Goal: Task Accomplishment & Management: Manage account settings

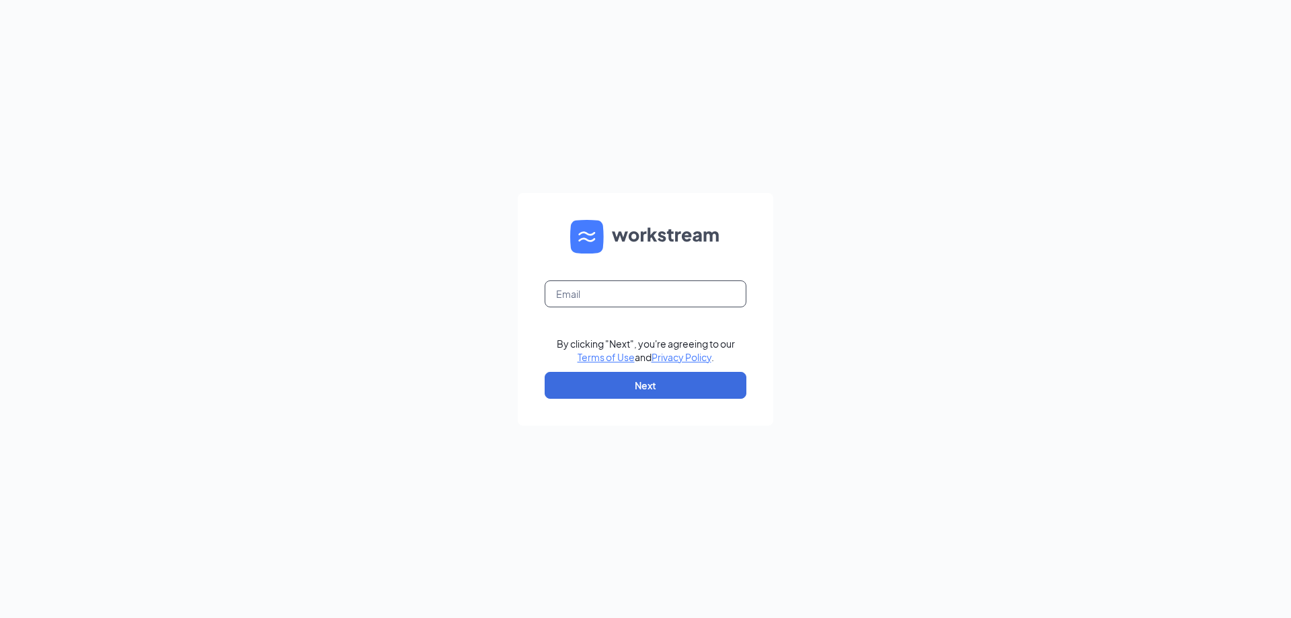
click at [620, 303] on input "text" at bounding box center [646, 293] width 202 height 27
type input "356995@brewingbrand.com"
click at [643, 376] on button "Next" at bounding box center [646, 385] width 202 height 27
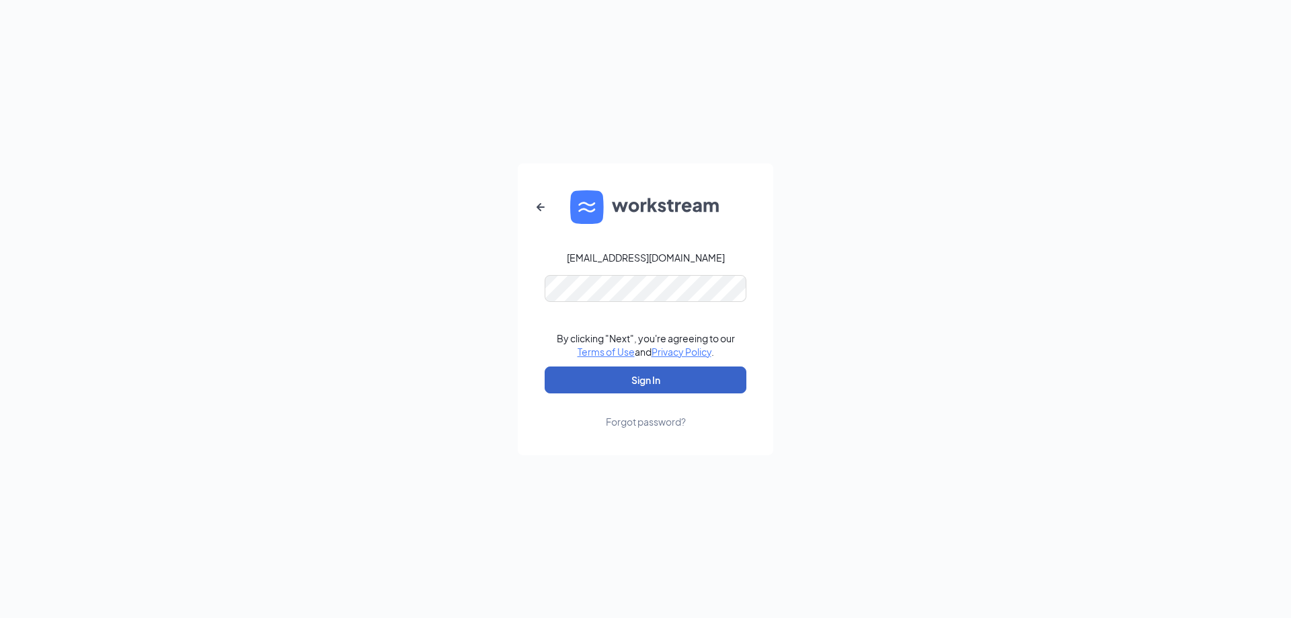
click at [645, 383] on button "Sign In" at bounding box center [646, 379] width 202 height 27
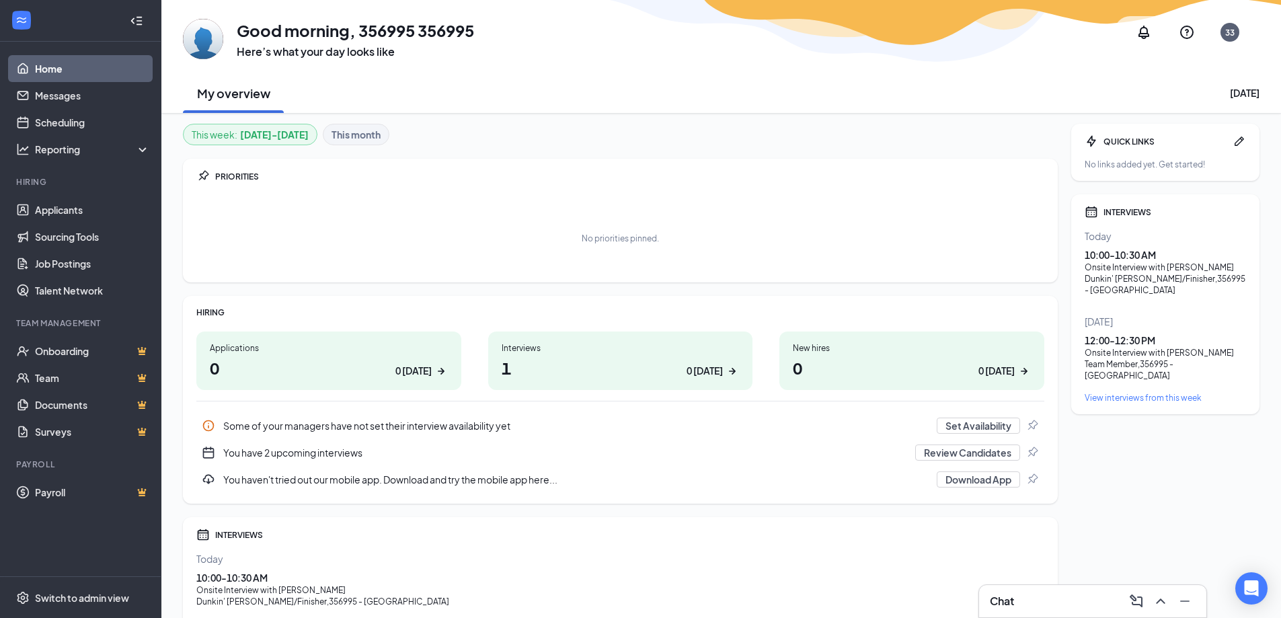
click at [646, 370] on h1 "1 0 today" at bounding box center [621, 367] width 238 height 23
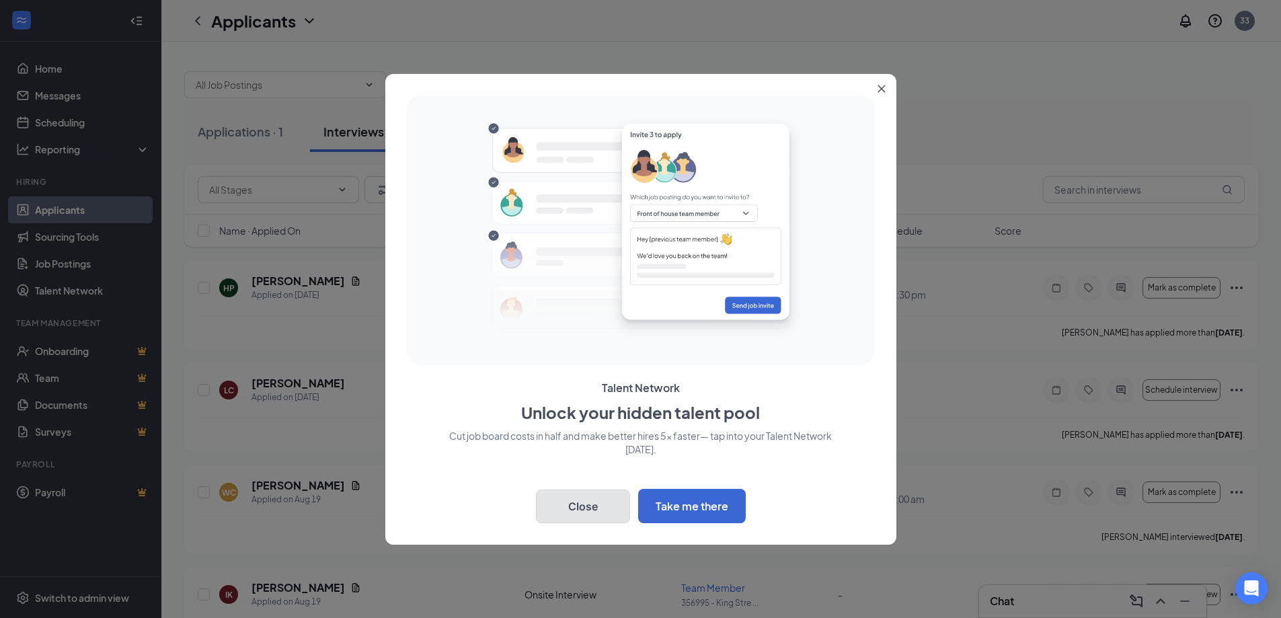
click at [621, 508] on button "Close" at bounding box center [583, 506] width 94 height 34
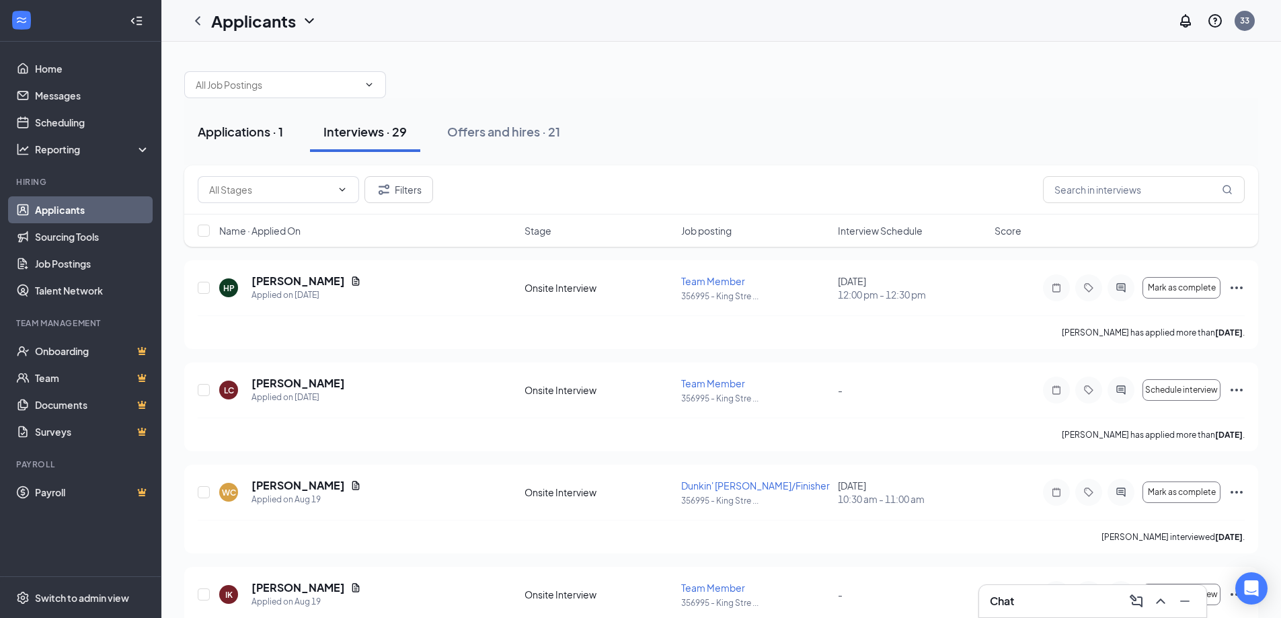
click at [223, 137] on div "Applications · 1" at bounding box center [240, 131] width 85 height 17
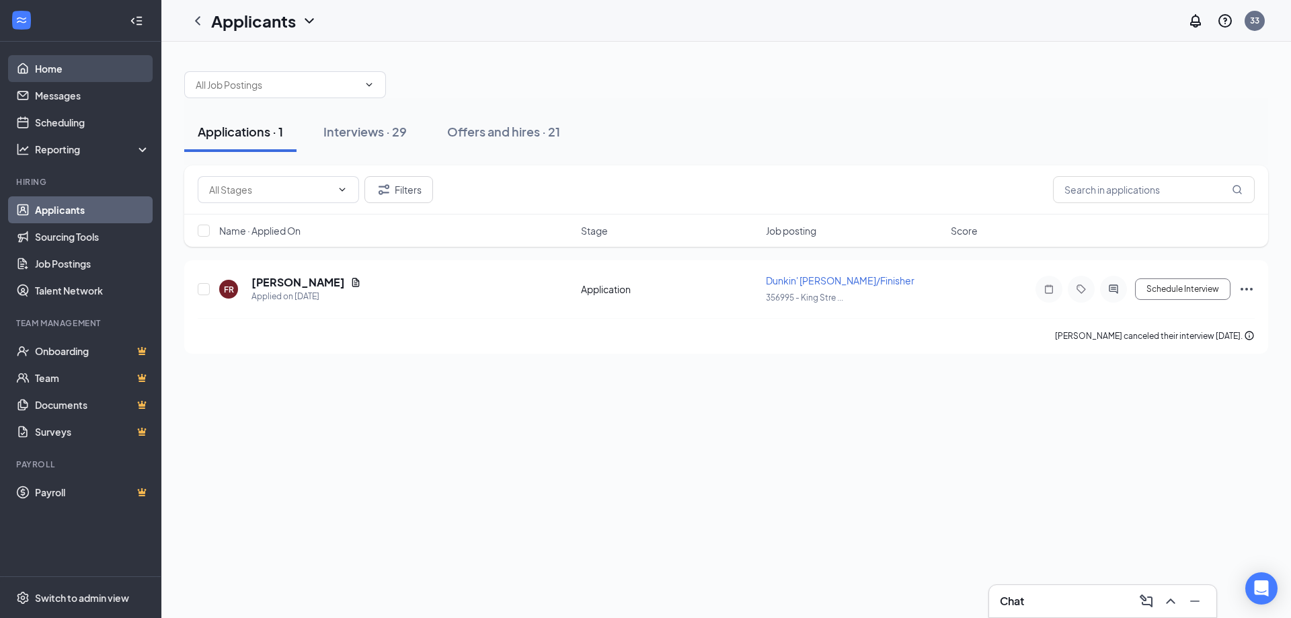
click at [63, 65] on link "Home" at bounding box center [92, 68] width 115 height 27
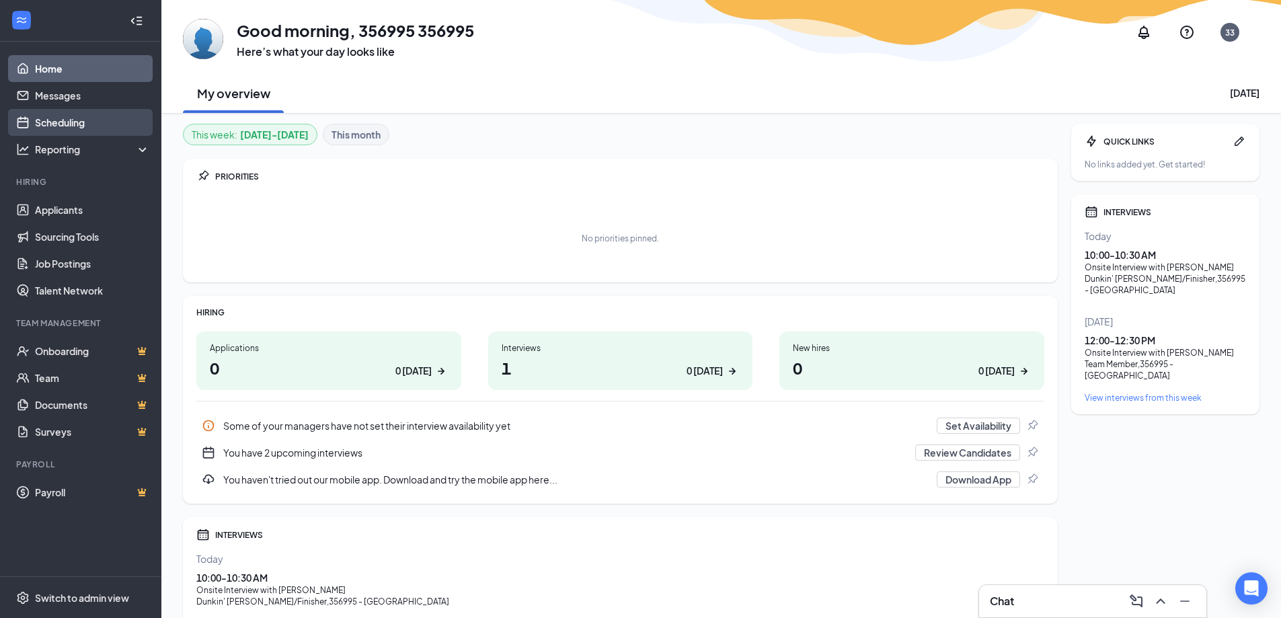
click at [86, 118] on link "Scheduling" at bounding box center [92, 122] width 115 height 27
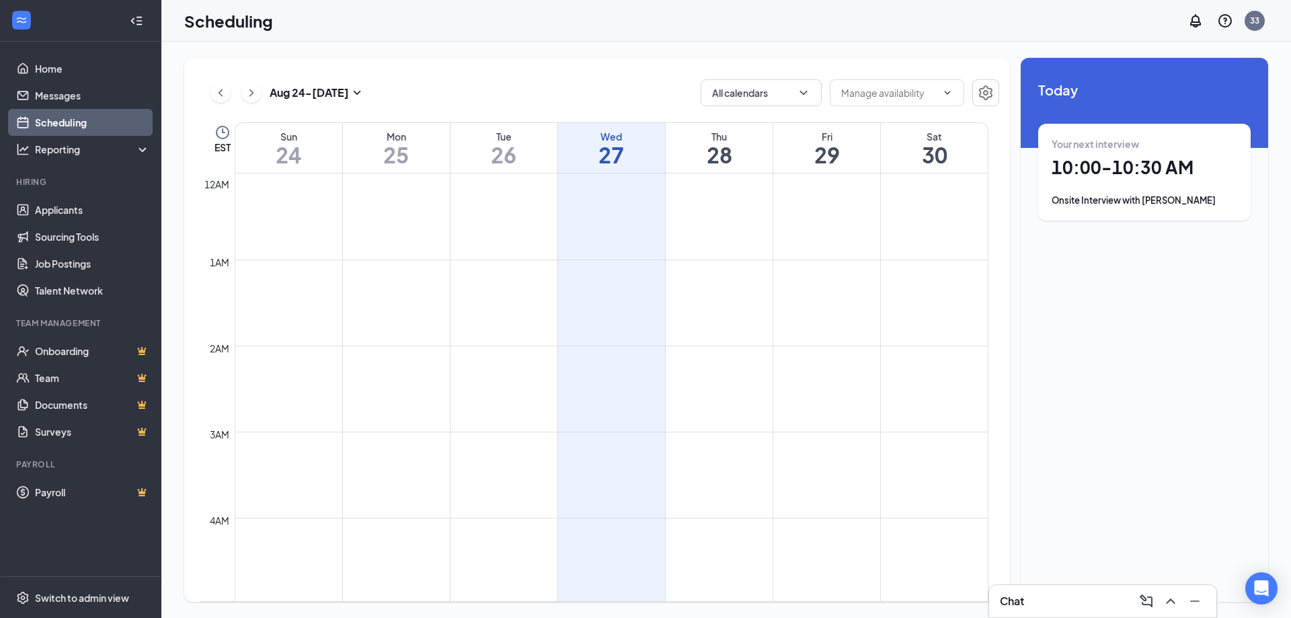
scroll to position [661, 0]
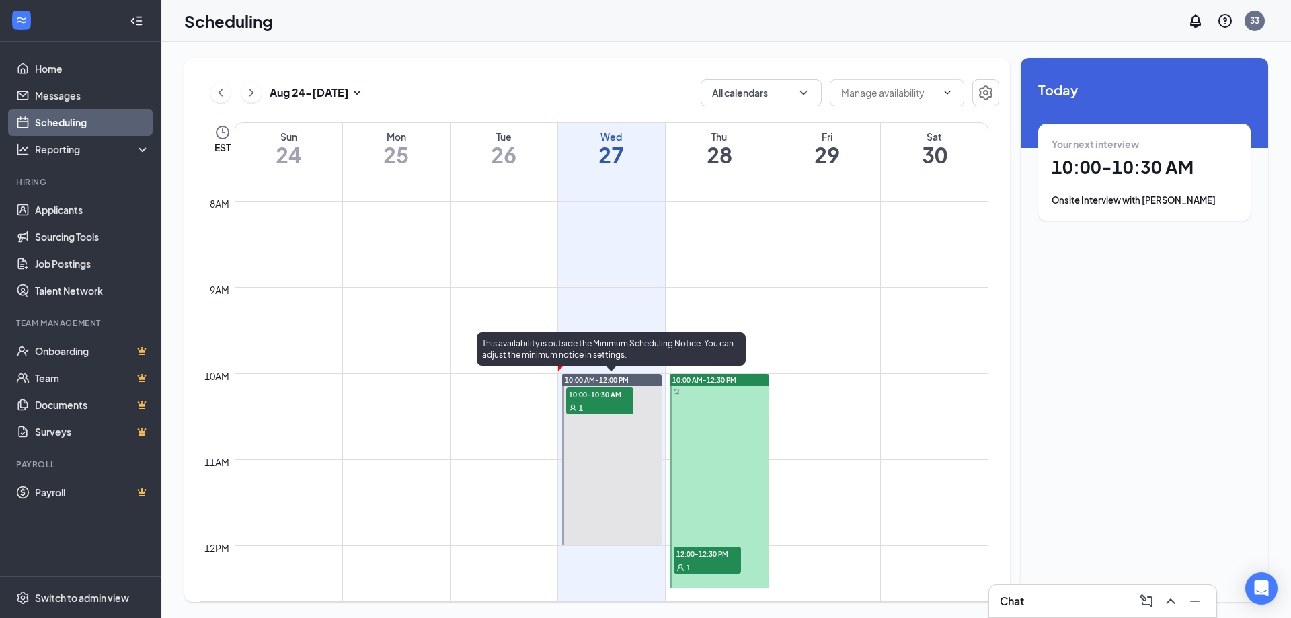
click at [591, 400] on span "10:00-10:30 AM" at bounding box center [599, 393] width 67 height 13
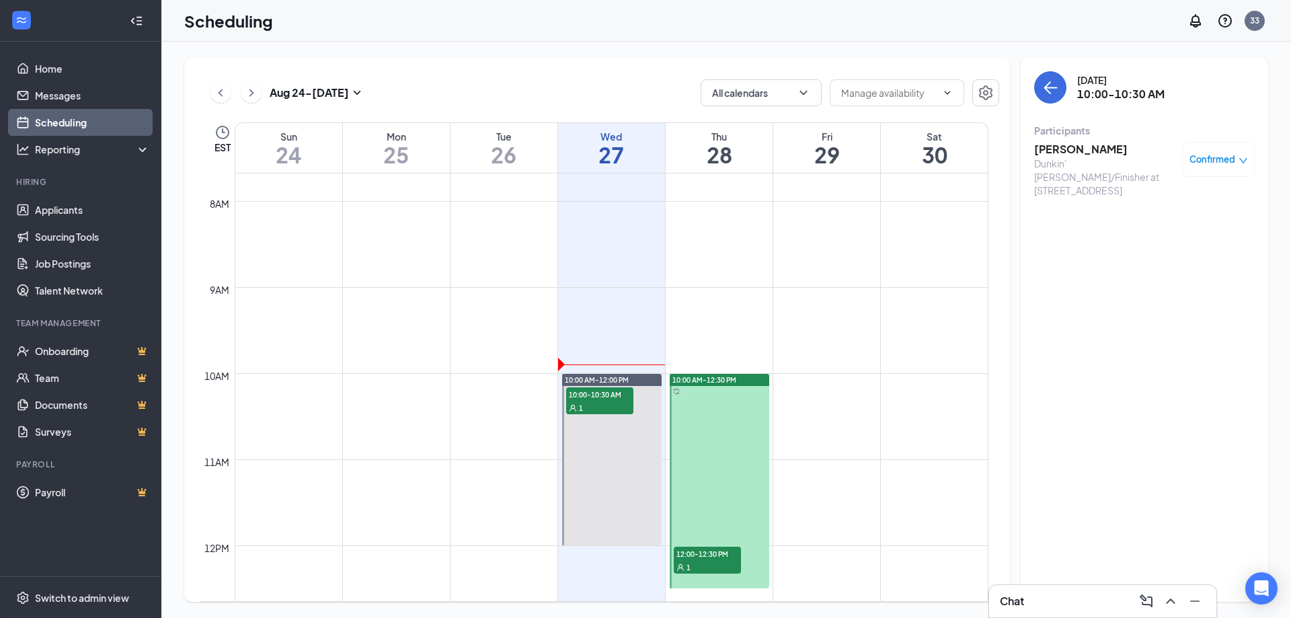
click at [721, 554] on span "12:00-12:30 PM" at bounding box center [707, 553] width 67 height 13
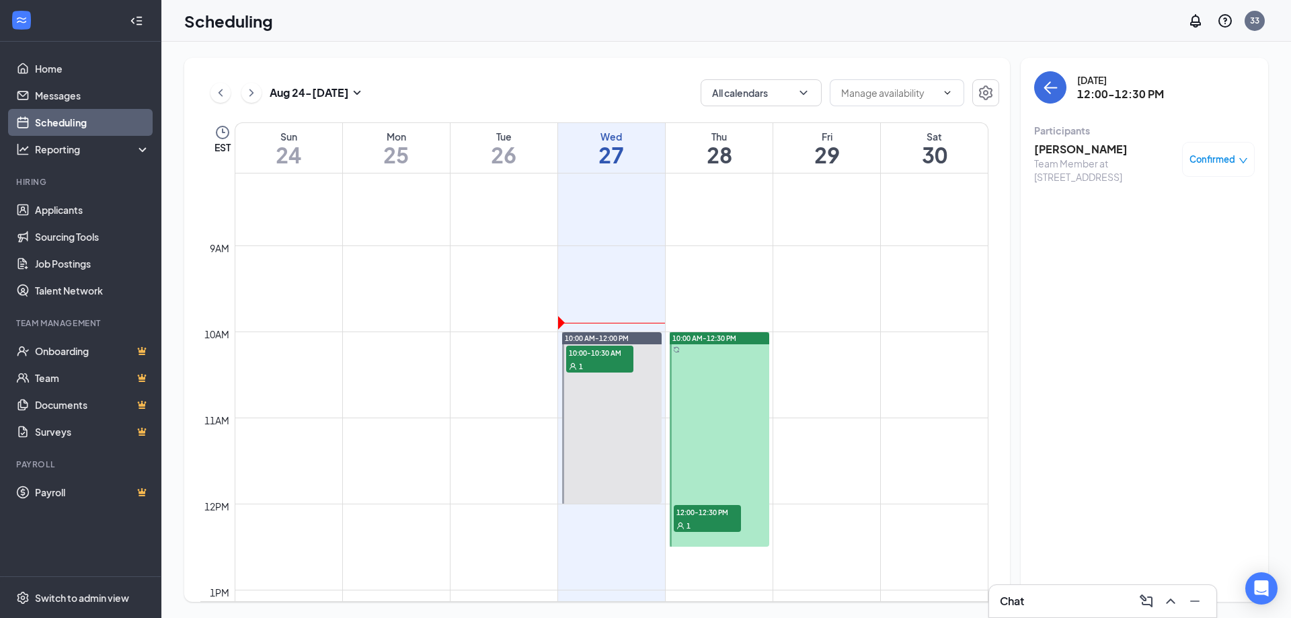
scroll to position [661, 0]
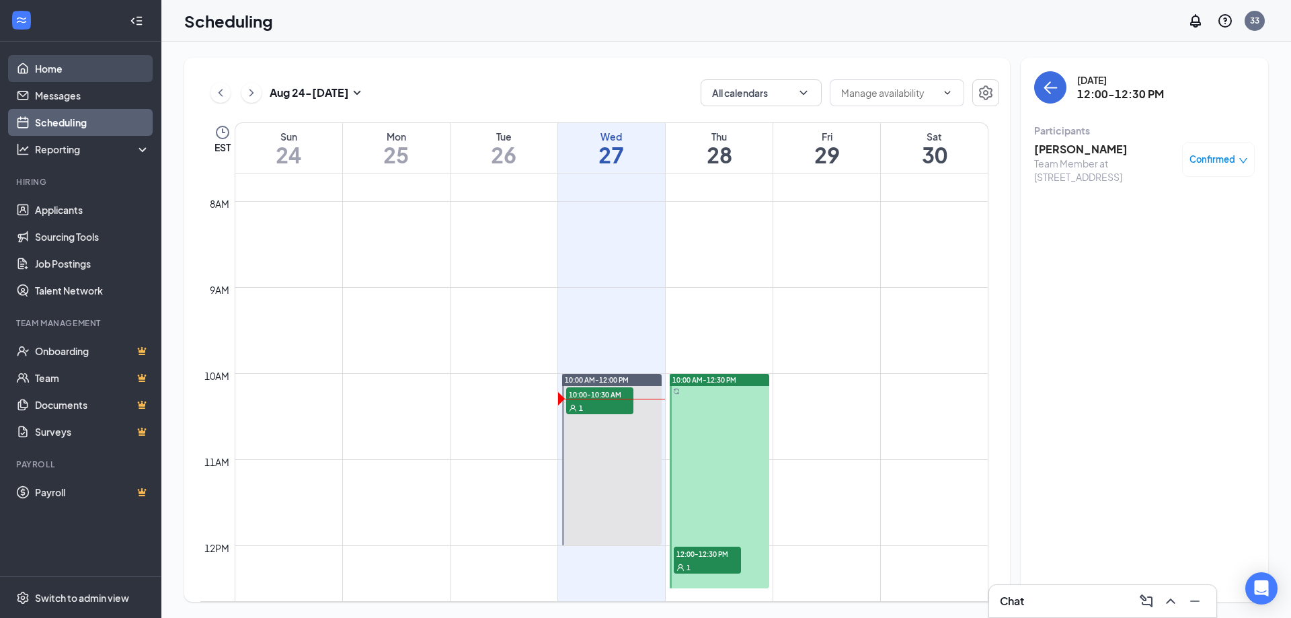
click at [63, 74] on link "Home" at bounding box center [92, 68] width 115 height 27
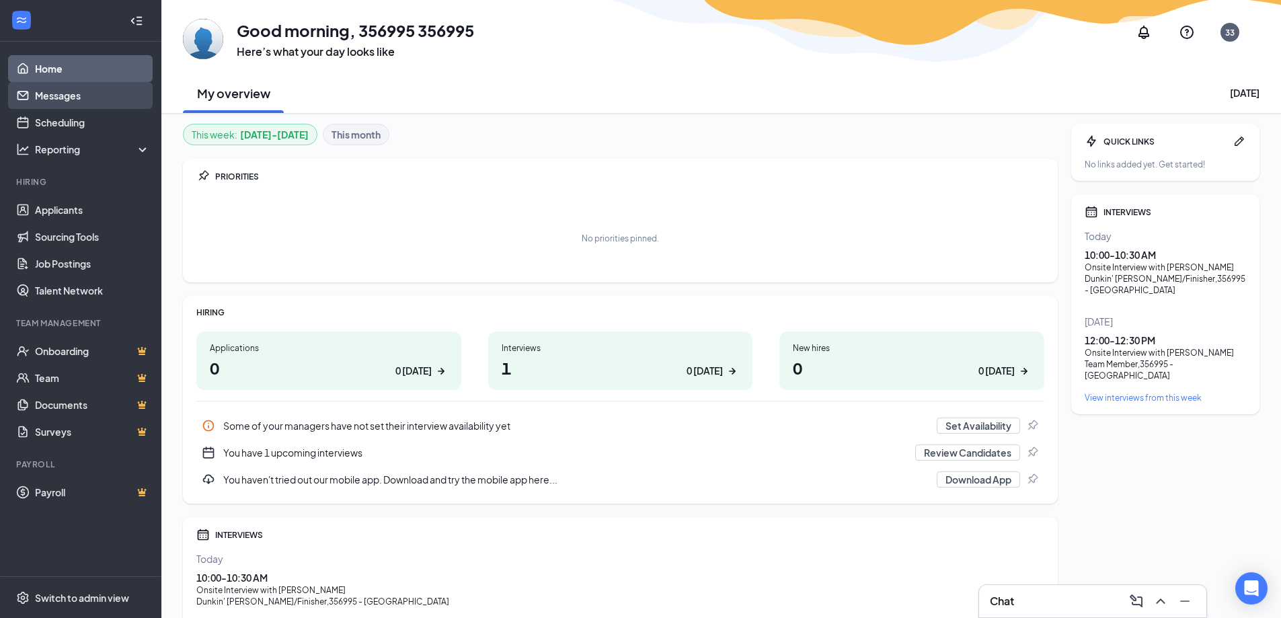
click at [36, 107] on link "Messages" at bounding box center [92, 95] width 115 height 27
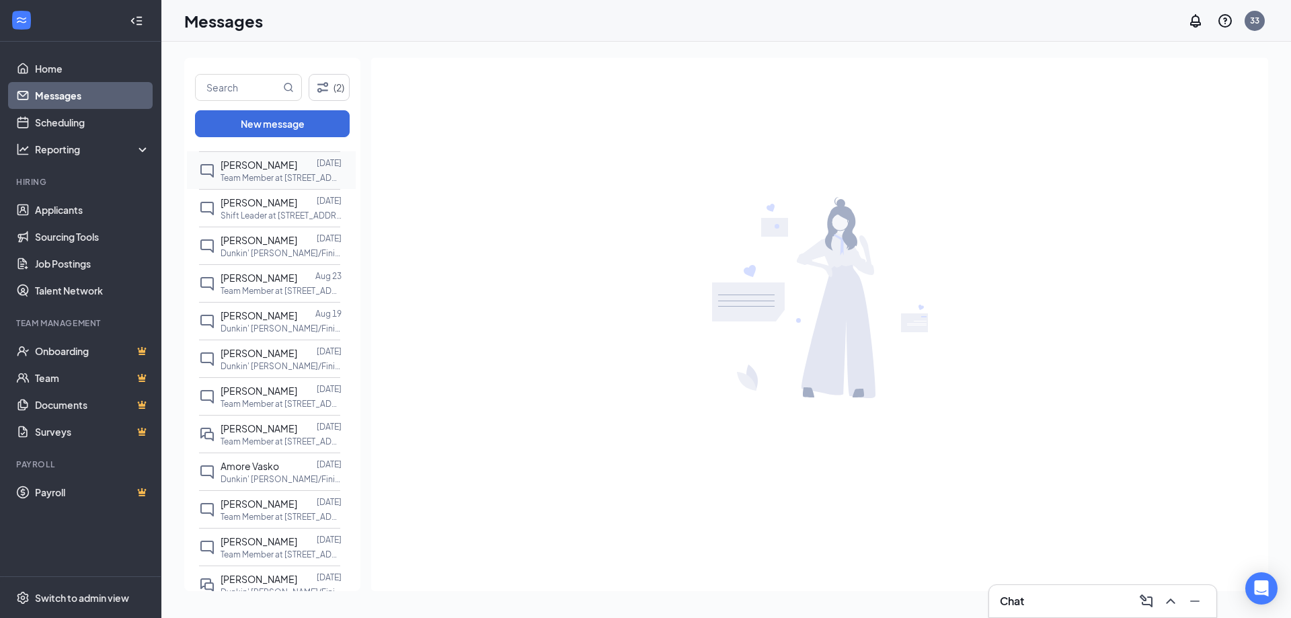
scroll to position [169, 0]
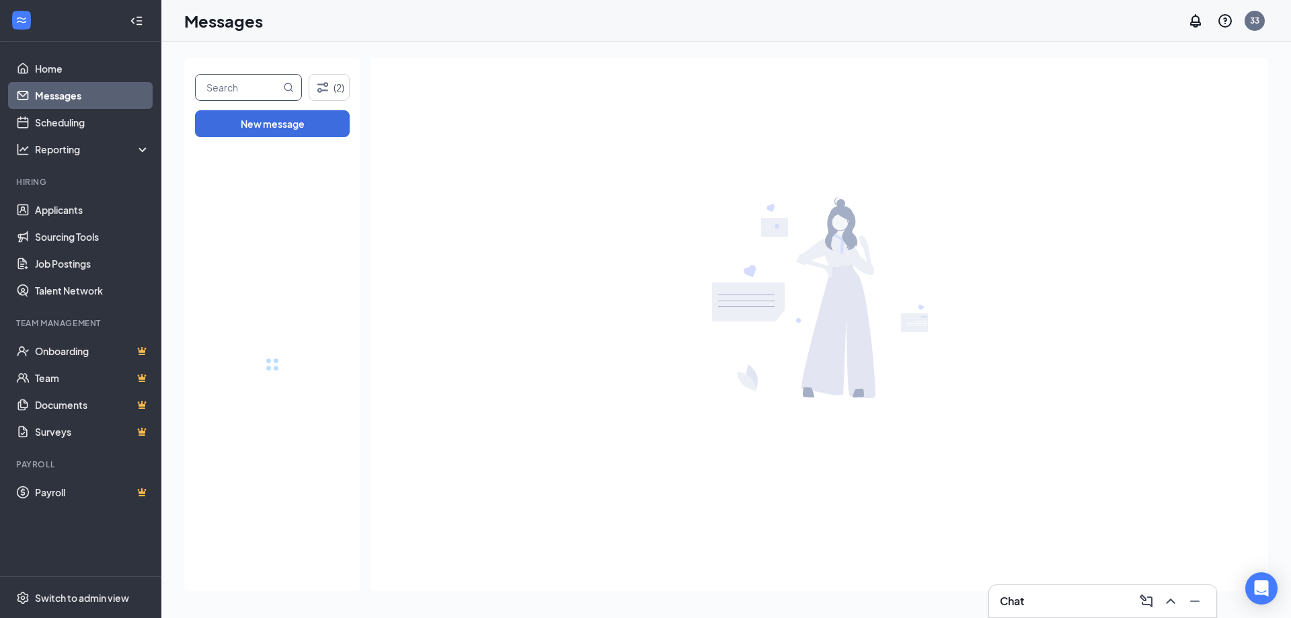
click at [267, 94] on input "text" at bounding box center [238, 88] width 85 height 26
click at [250, 96] on input "text" at bounding box center [238, 88] width 85 height 26
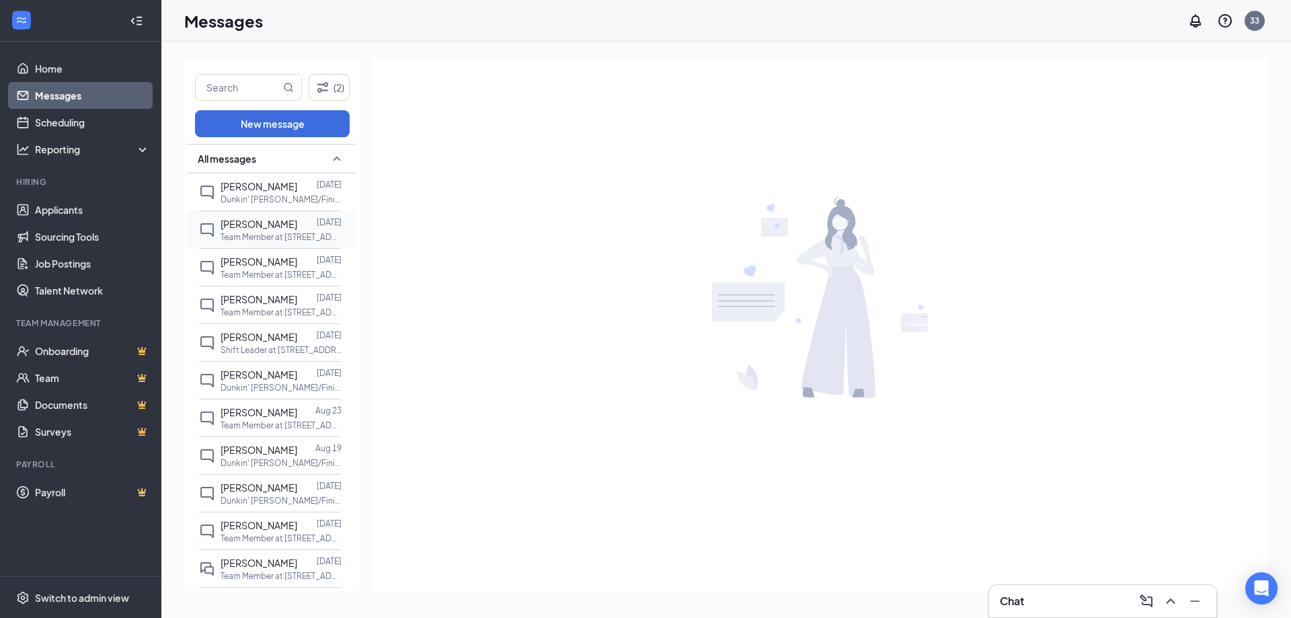
click at [236, 220] on span "[PERSON_NAME]" at bounding box center [258, 224] width 77 height 12
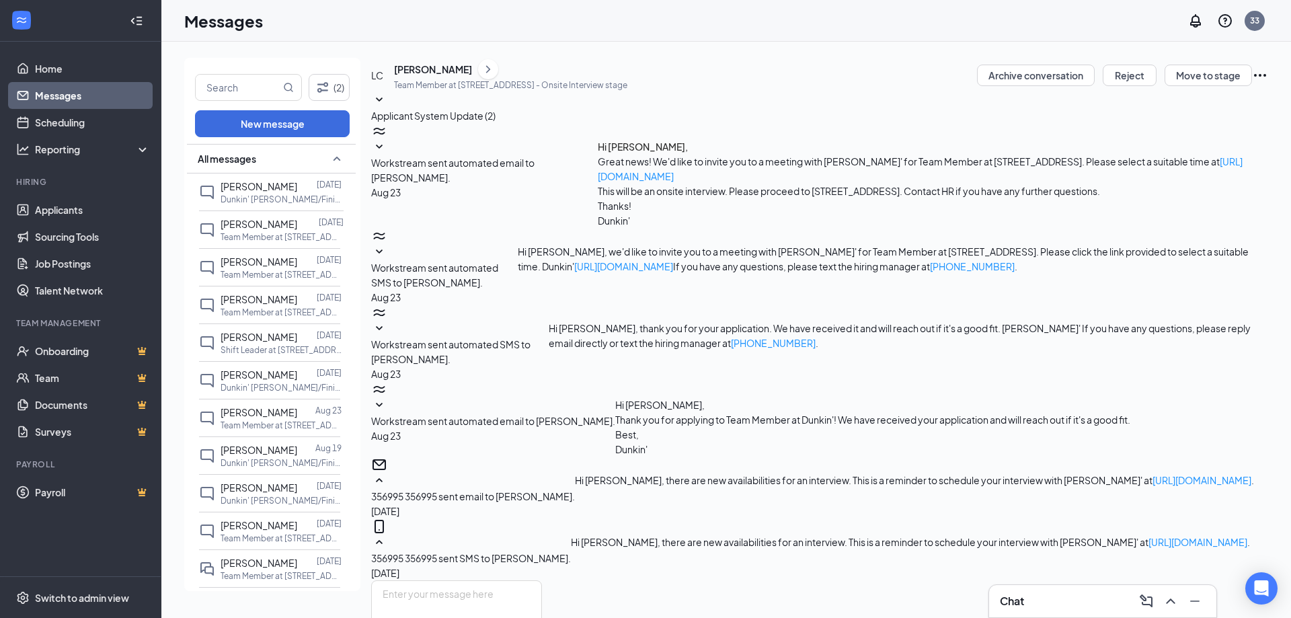
scroll to position [79, 0]
click at [441, 76] on div "[PERSON_NAME]" at bounding box center [433, 69] width 78 height 13
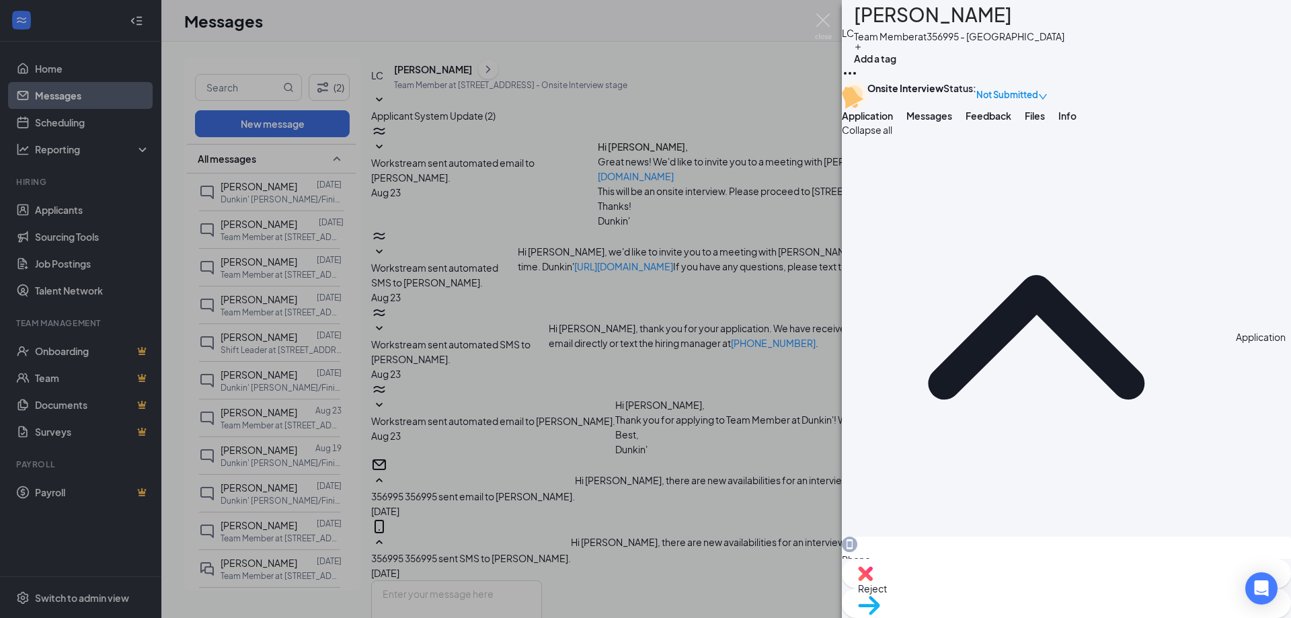
click at [1038, 102] on span "Not Submitted" at bounding box center [1007, 94] width 62 height 13
click at [1047, 91] on div "Not Submitted" at bounding box center [1011, 95] width 71 height 28
click at [1047, 95] on icon "down" at bounding box center [1042, 96] width 9 height 9
click at [940, 27] on h1 "[PERSON_NAME]" at bounding box center [933, 15] width 158 height 30
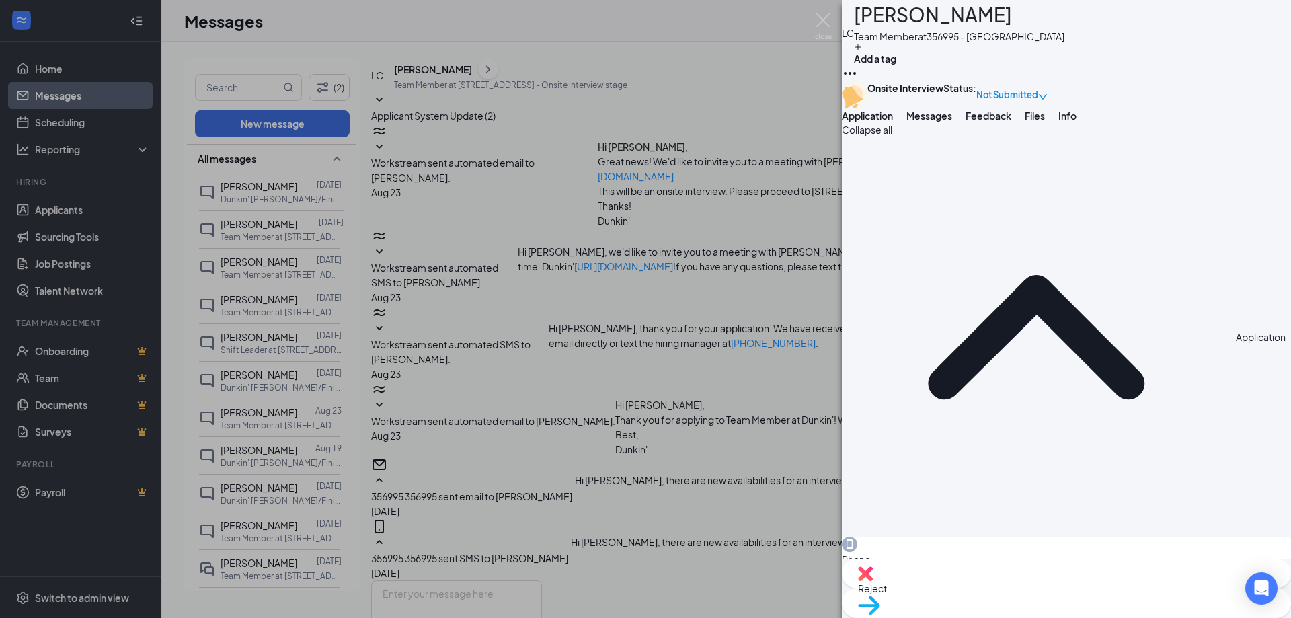
click at [952, 122] on button "Messages" at bounding box center [929, 115] width 46 height 13
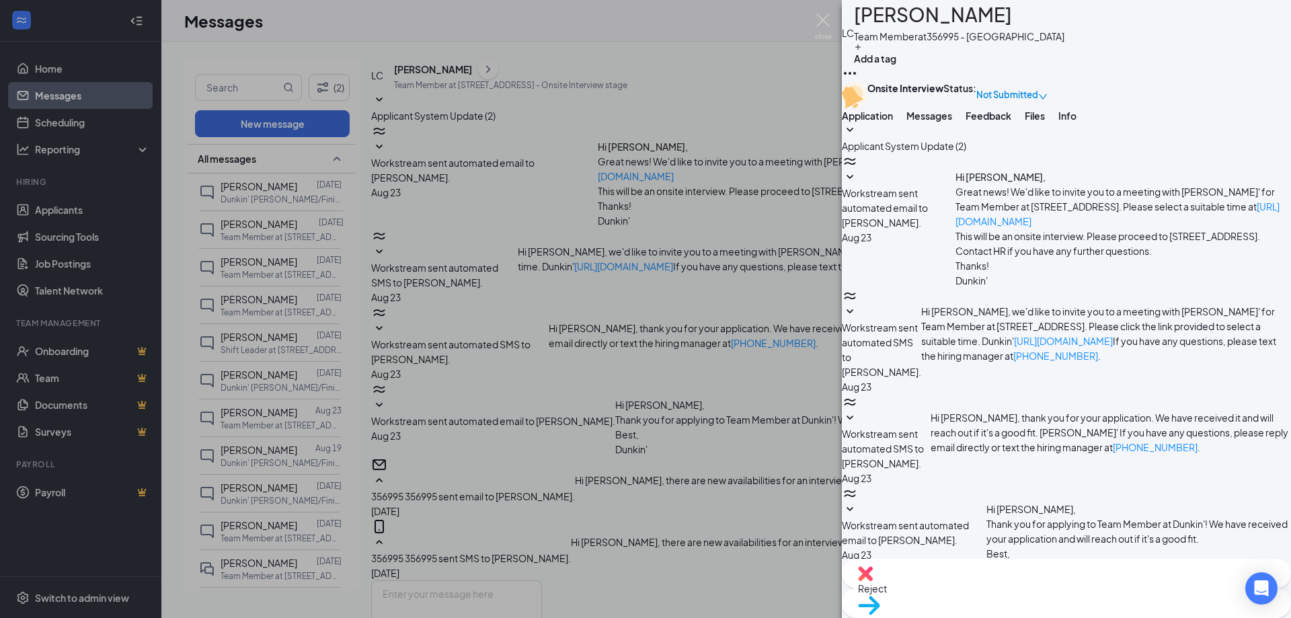
scroll to position [260, 0]
click at [1011, 122] on span "Feedback" at bounding box center [988, 116] width 46 height 12
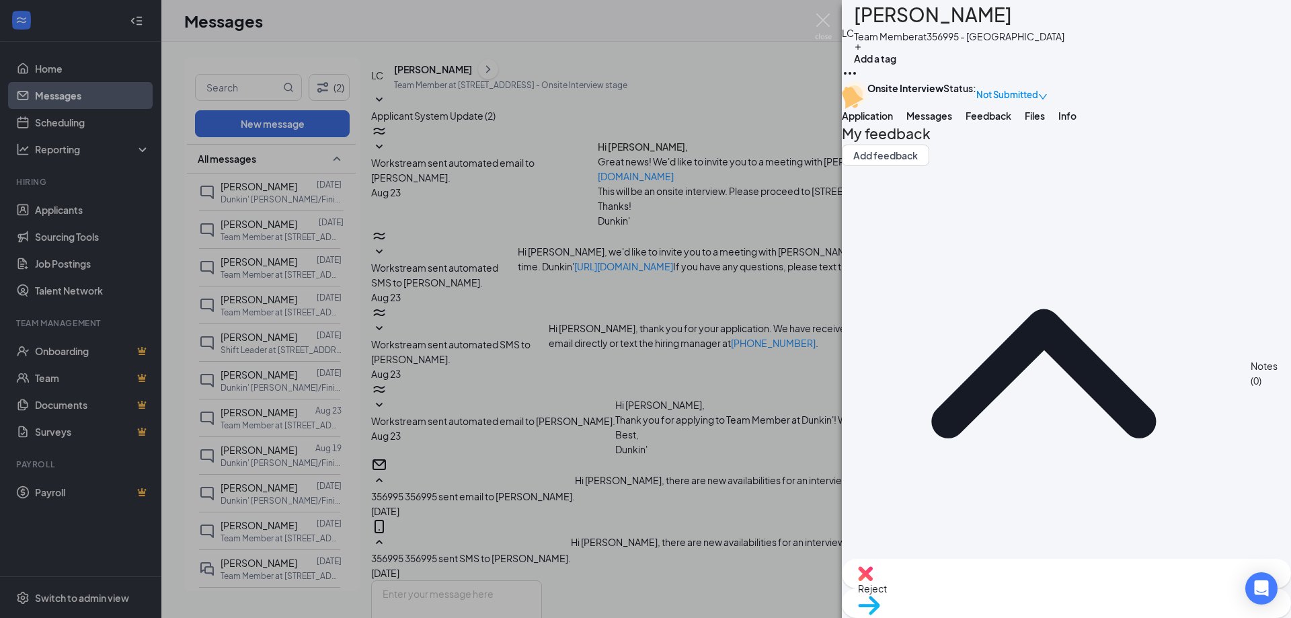
drag, startPoint x: 1140, startPoint y: 168, endPoint x: 1152, endPoint y: 169, distance: 11.5
click at [1045, 122] on span "Files" at bounding box center [1035, 116] width 20 height 12
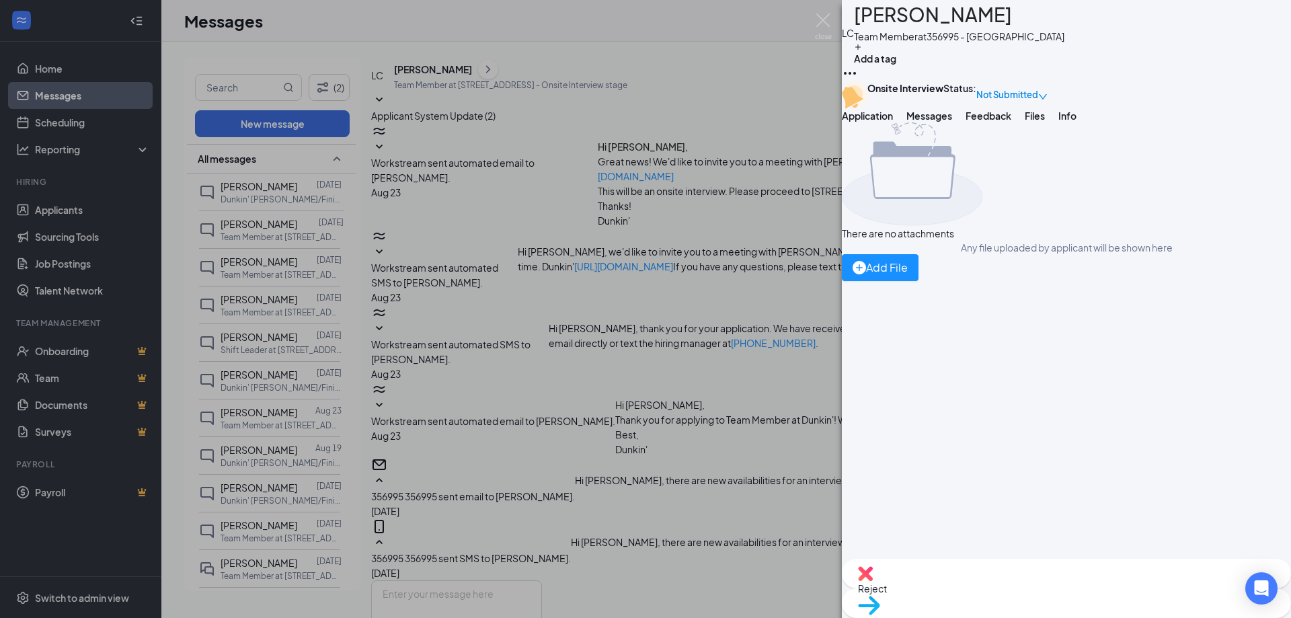
click at [1076, 122] on button "Info" at bounding box center [1067, 115] width 18 height 13
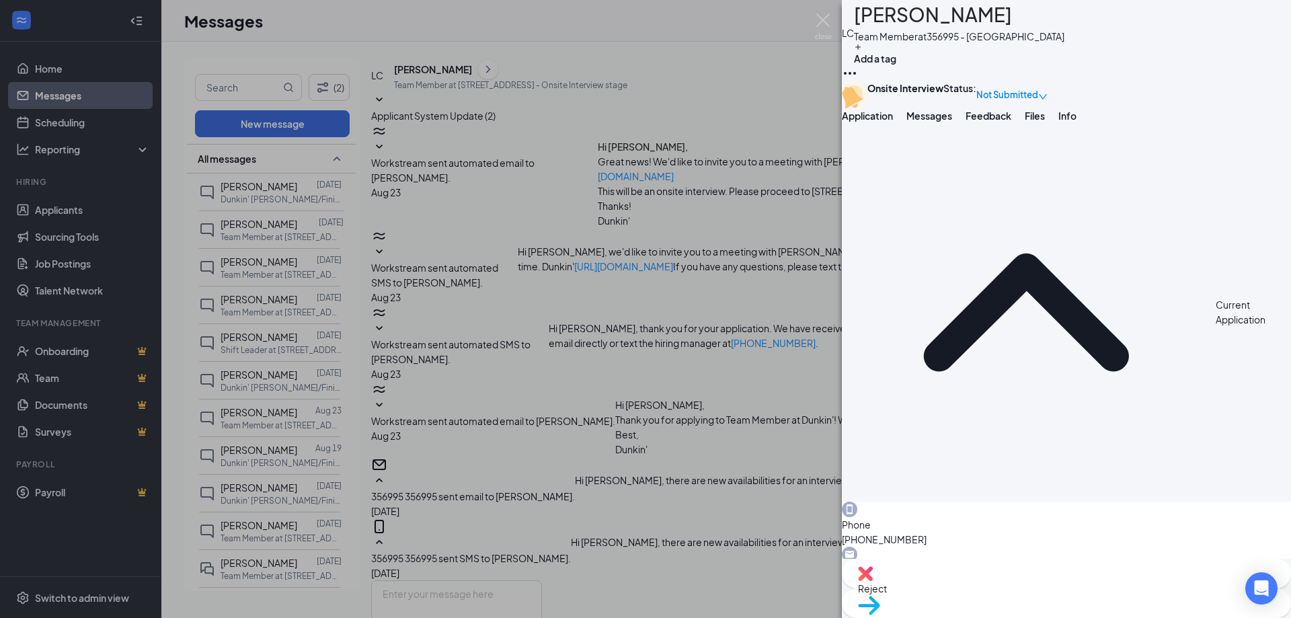
click at [893, 122] on button "Application" at bounding box center [867, 115] width 51 height 13
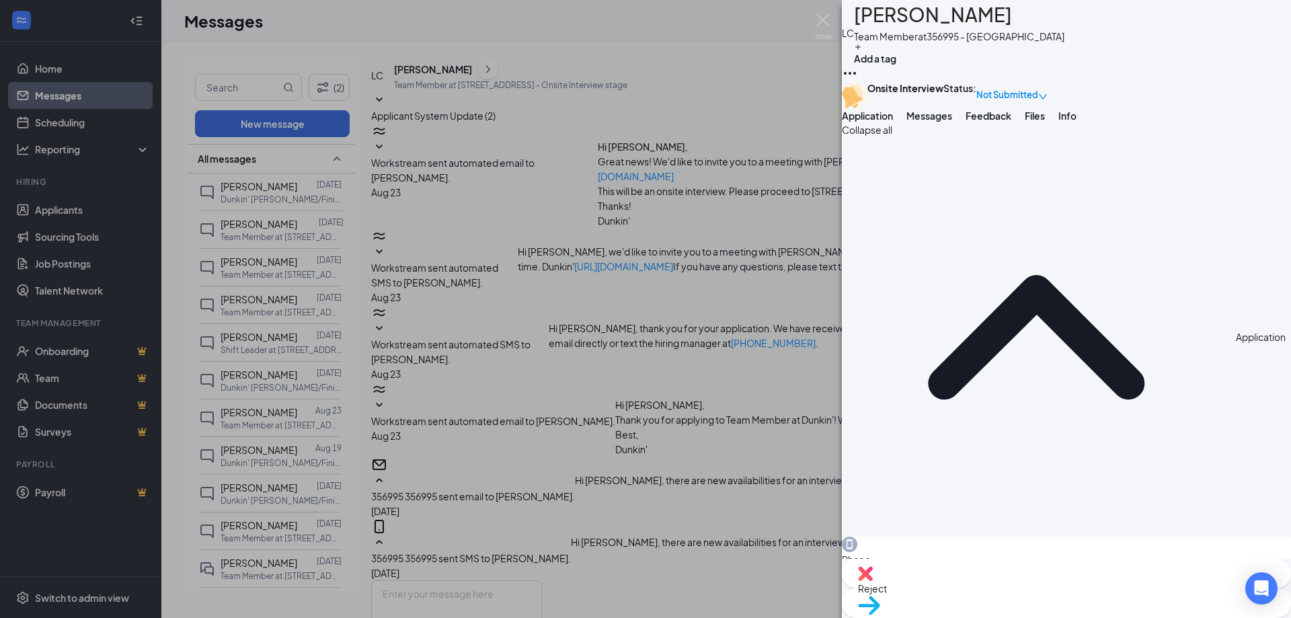
click at [1111, 615] on span "Move to stage" at bounding box center [1066, 622] width 417 height 15
type input "[DATE]"
type input "13"
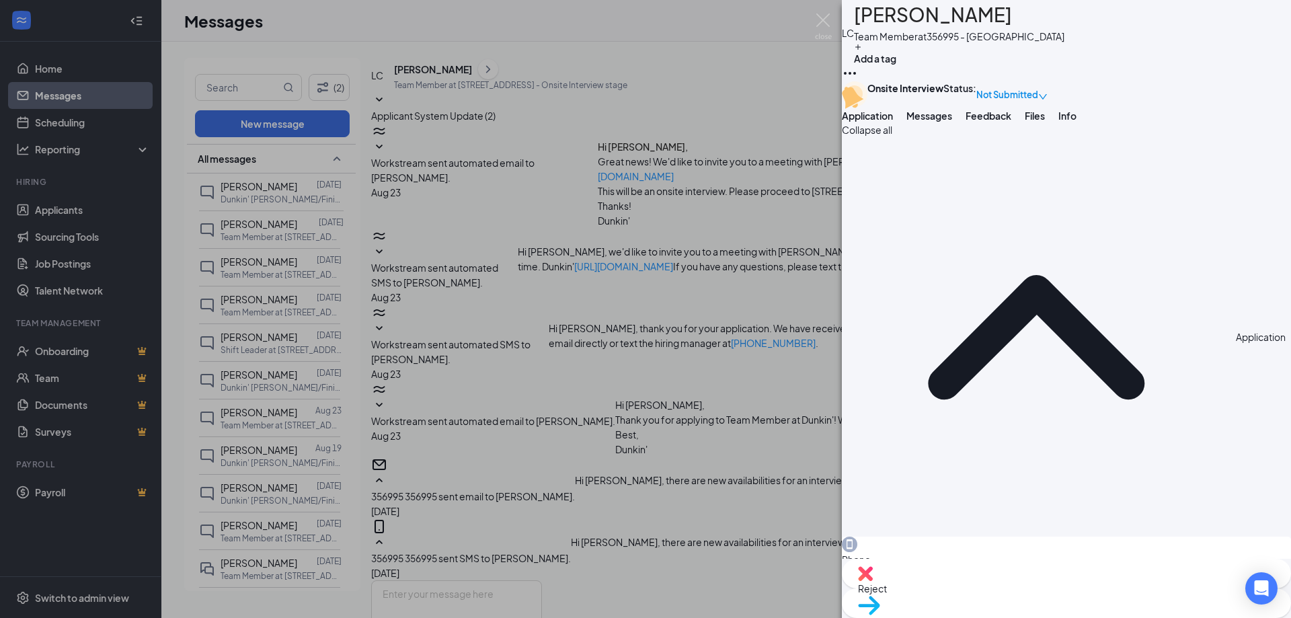
drag, startPoint x: 705, startPoint y: 356, endPoint x: 805, endPoint y: 360, distance: 100.3
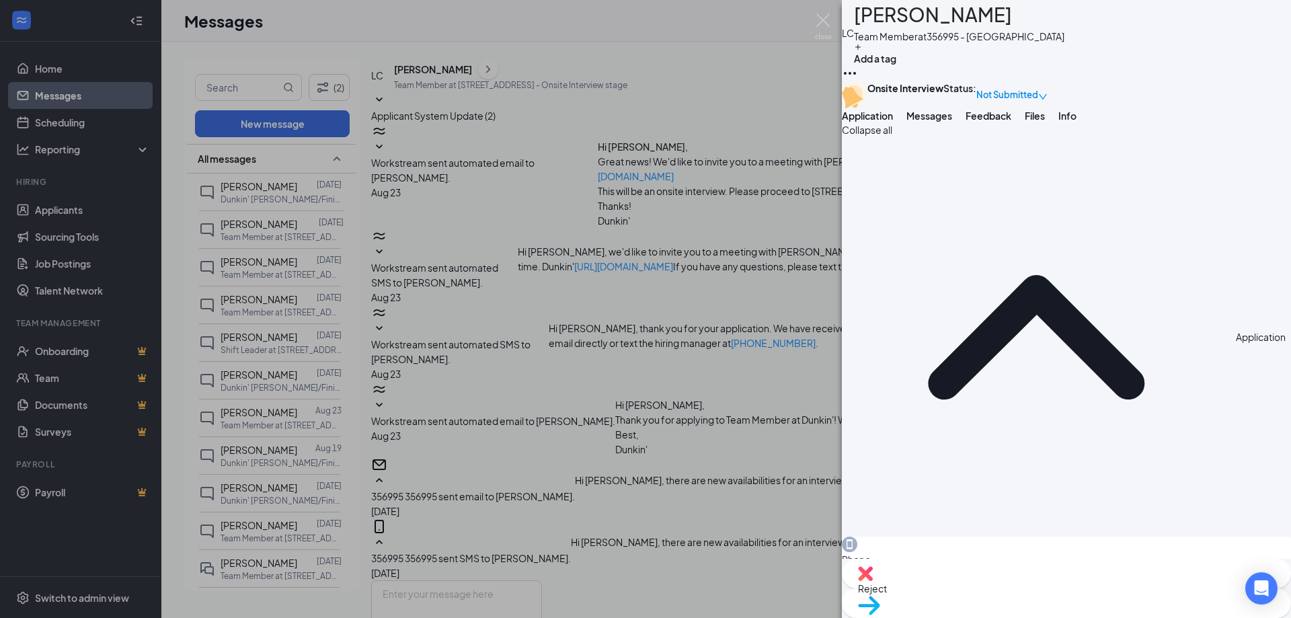
scroll to position [0, 235]
drag, startPoint x: 832, startPoint y: 358, endPoint x: 873, endPoint y: 355, distance: 40.4
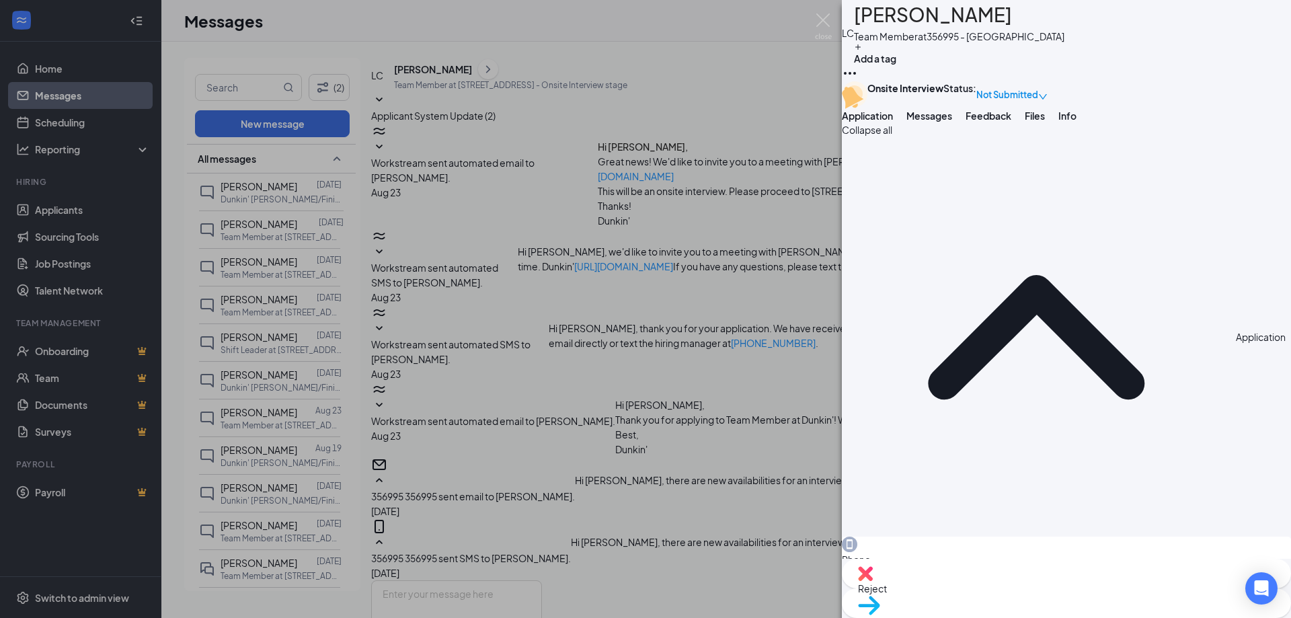
drag, startPoint x: 798, startPoint y: 351, endPoint x: 764, endPoint y: 345, distance: 34.8
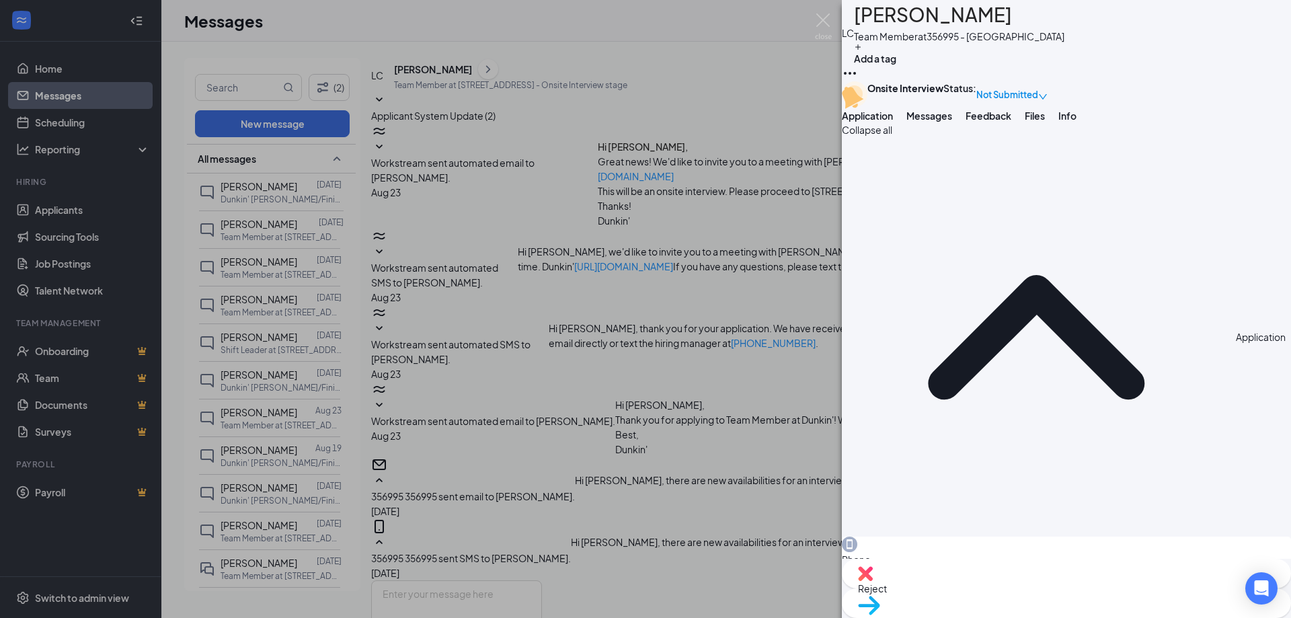
type input "[DATE]"
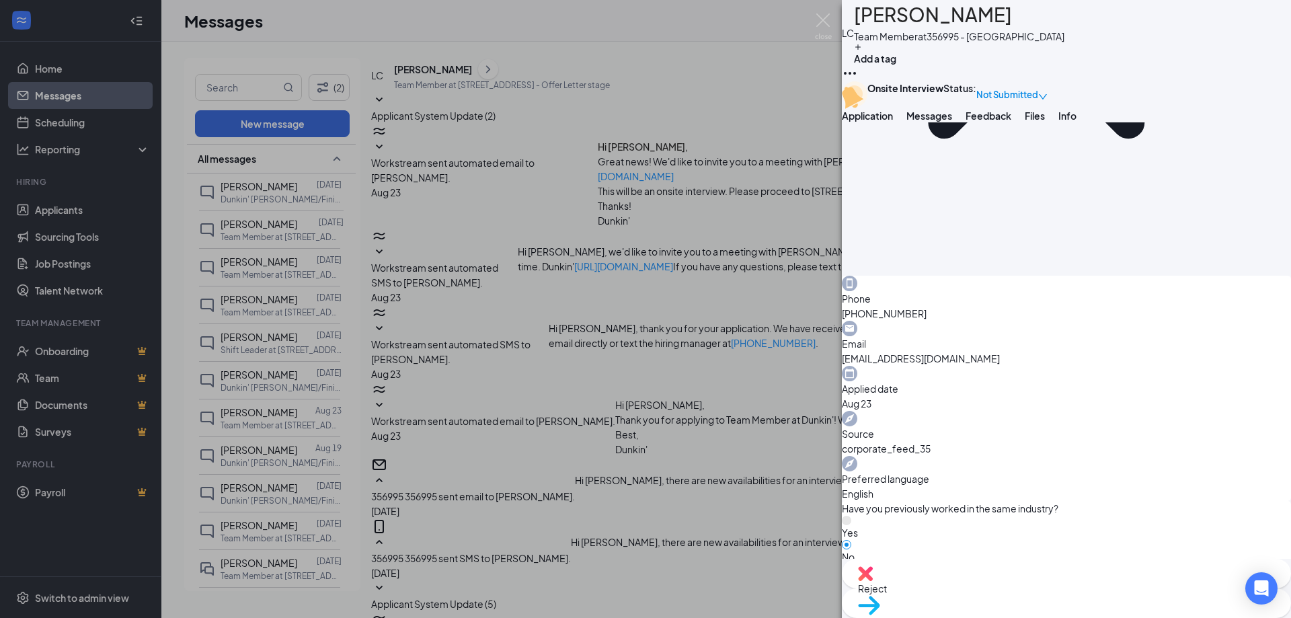
scroll to position [255, 0]
